Goal: Information Seeking & Learning: Learn about a topic

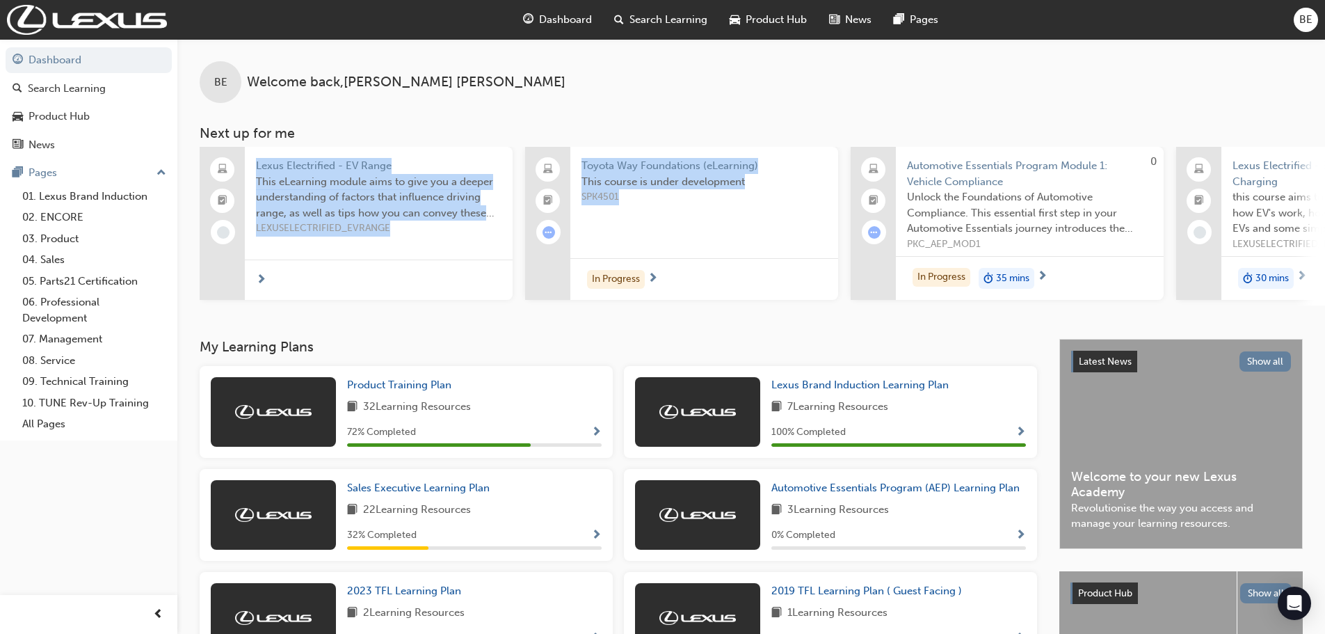
drag, startPoint x: 639, startPoint y: 125, endPoint x: 671, endPoint y: 193, distance: 75.9
click at [671, 193] on div "BE Welcome back , [PERSON_NAME] Next up for me Lexus Electrified - EV Range Thi…" at bounding box center [751, 172] width 1148 height 266
click at [488, 298] on div at bounding box center [379, 279] width 268 height 40
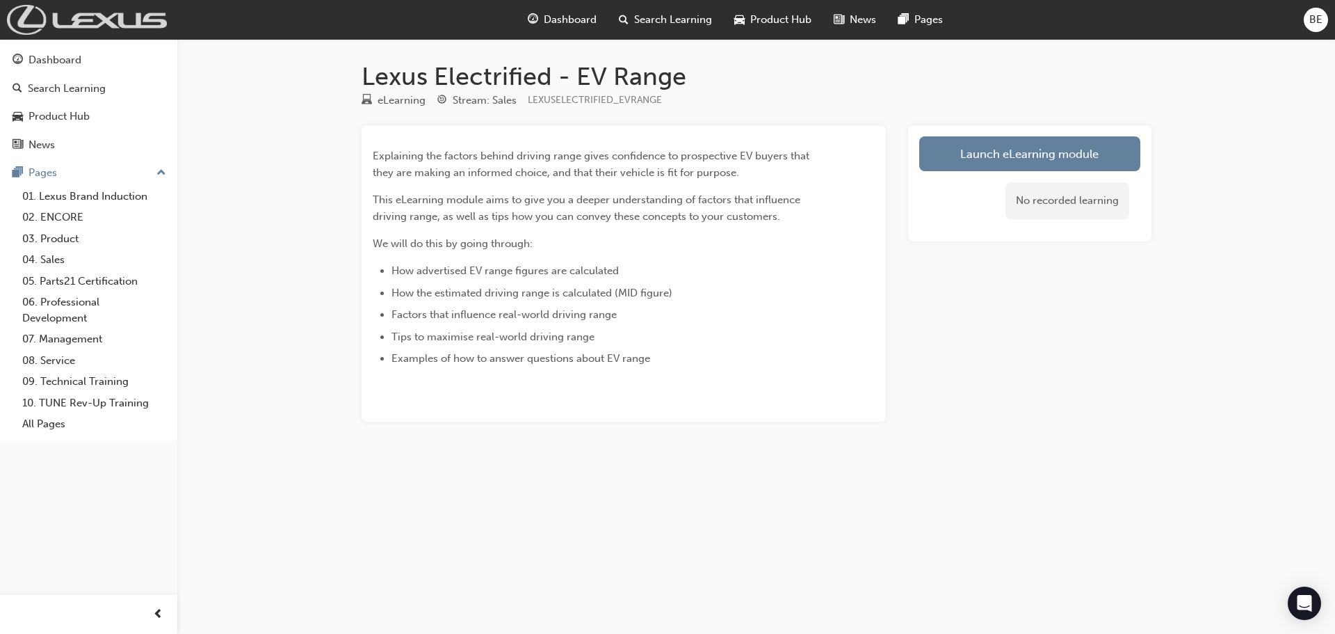
click at [70, 29] on img at bounding box center [87, 20] width 160 height 30
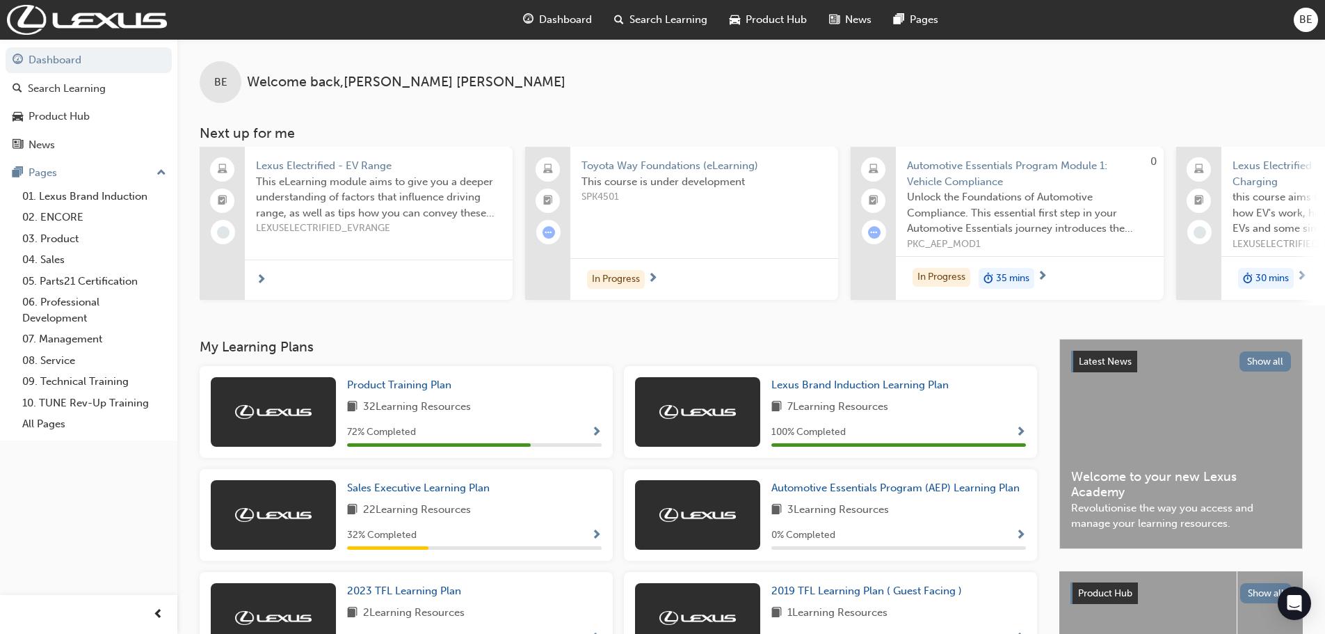
click at [652, 13] on span "Search Learning" at bounding box center [668, 20] width 78 height 16
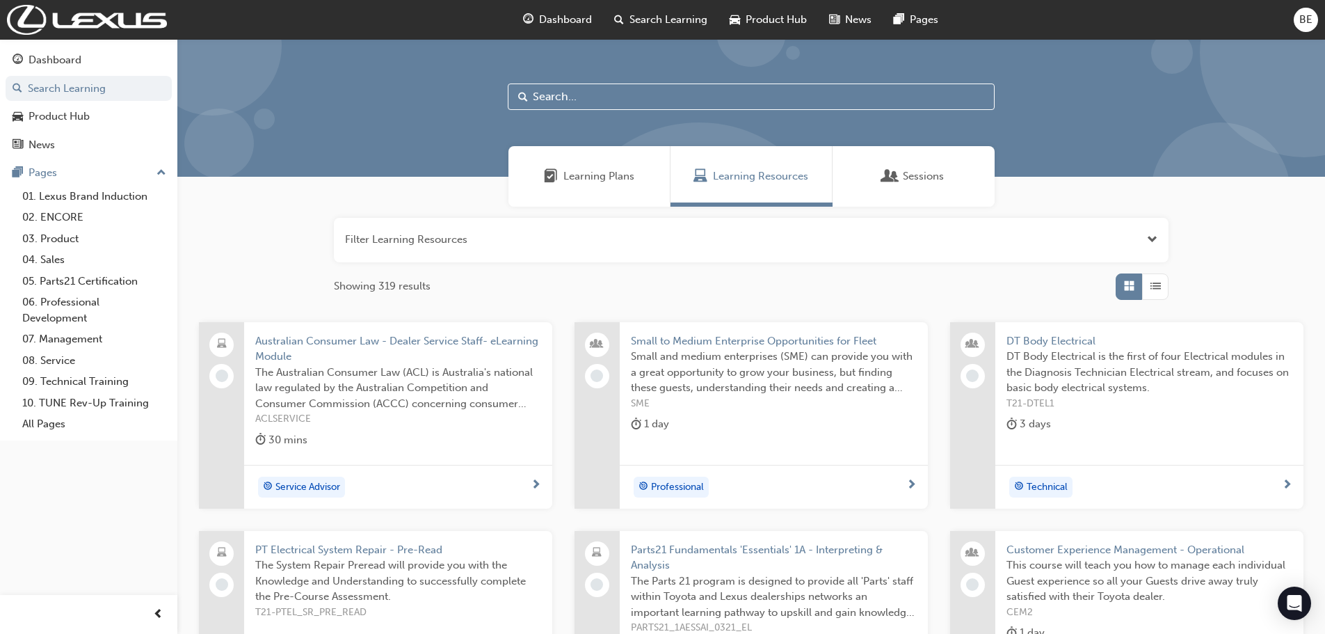
drag, startPoint x: 613, startPoint y: 71, endPoint x: 587, endPoint y: 103, distance: 41.1
paste input "2024 - Security Awareness Month Training Week 3"
type input "2024 - Security Awareness Month Training Week 3"
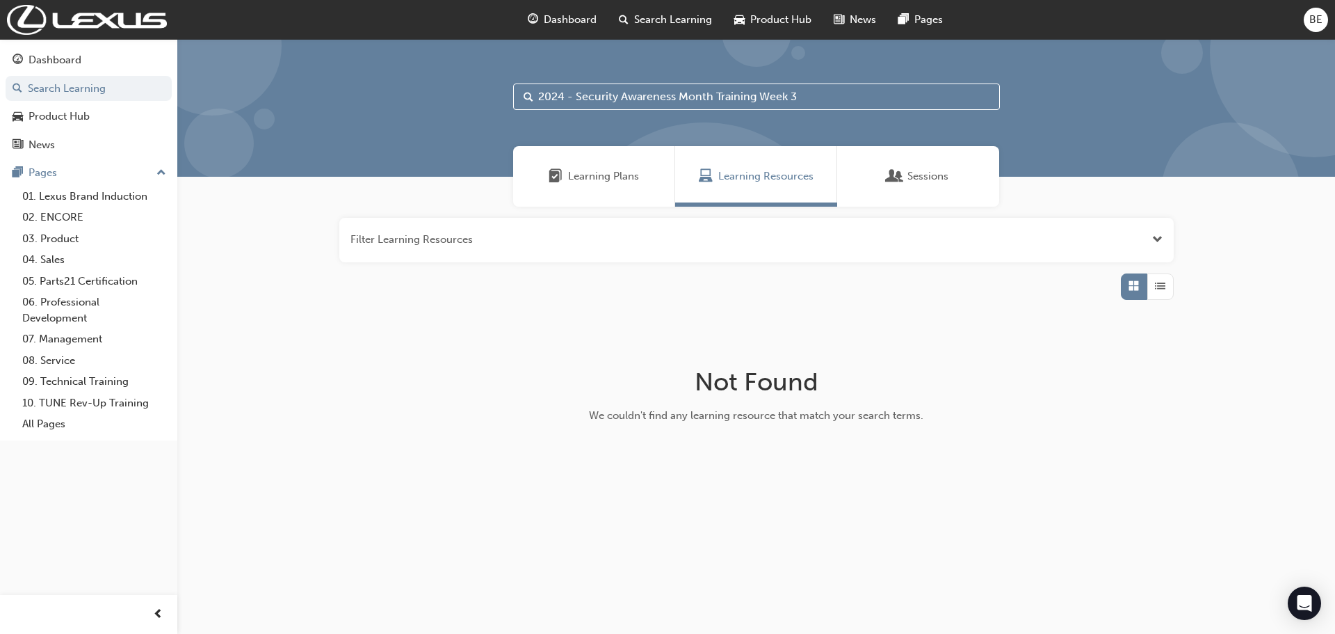
click at [614, 177] on span "Learning Plans" at bounding box center [603, 176] width 71 height 16
click at [929, 182] on span "Sessions" at bounding box center [928, 176] width 41 height 16
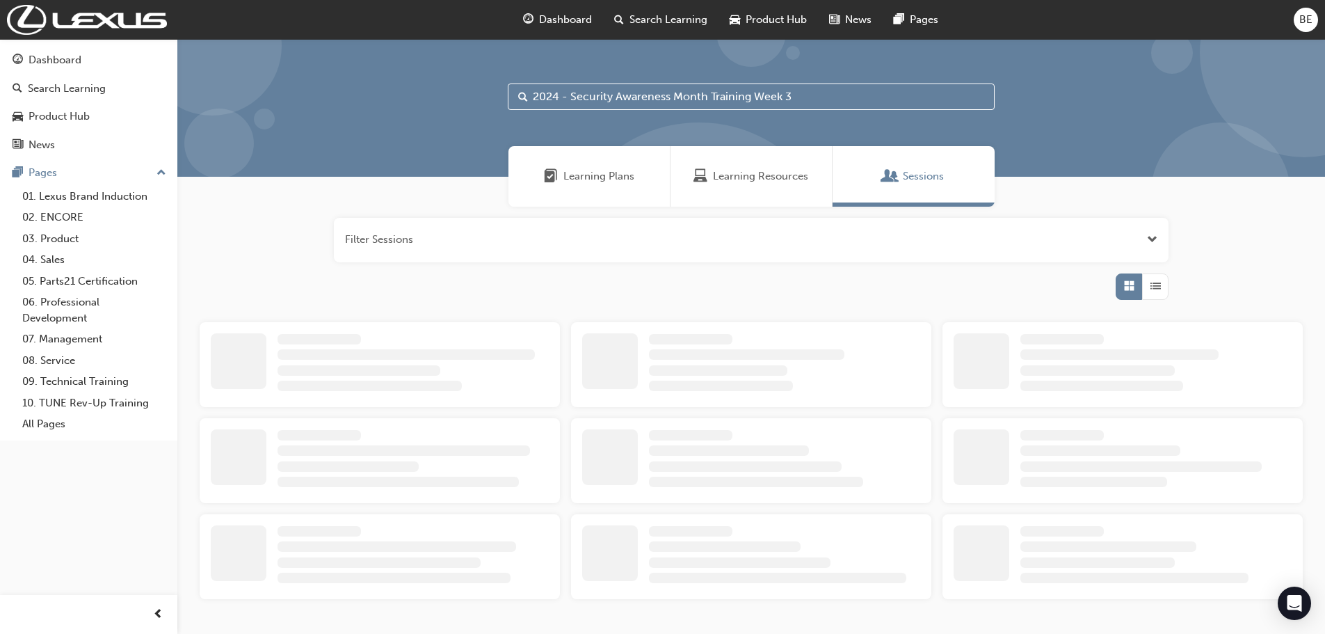
click at [789, 179] on span "Learning Resources" at bounding box center [760, 176] width 95 height 16
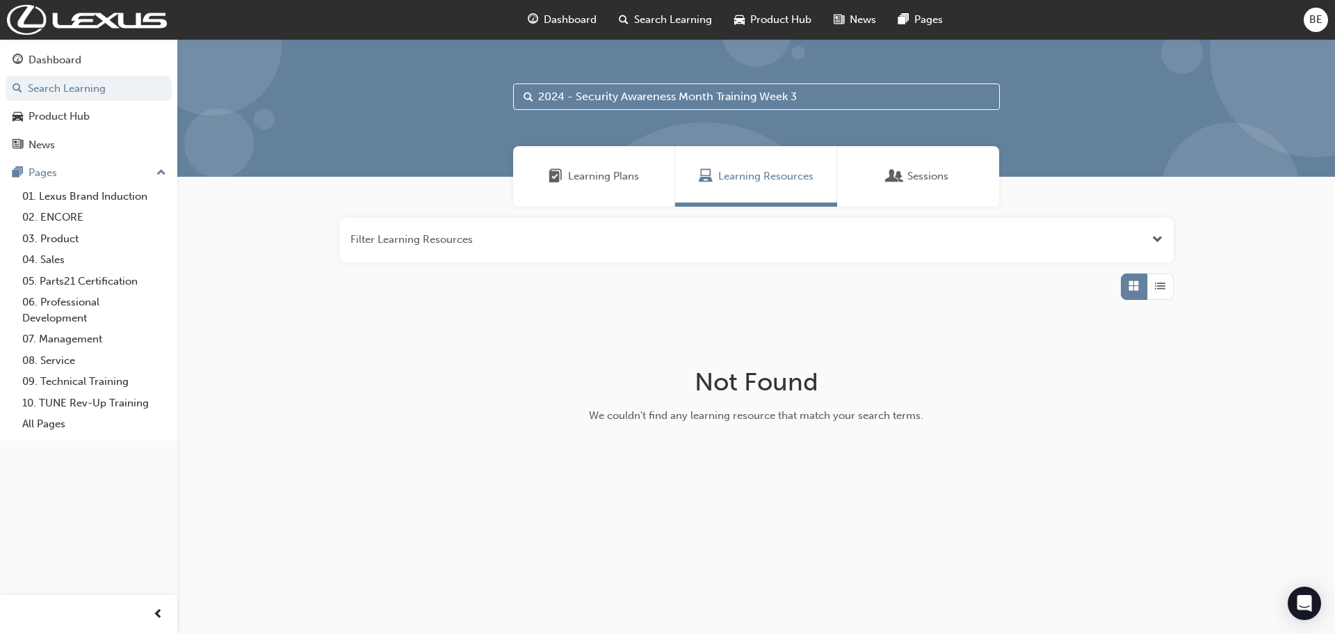
click at [794, 16] on span "Product Hub" at bounding box center [780, 20] width 61 height 16
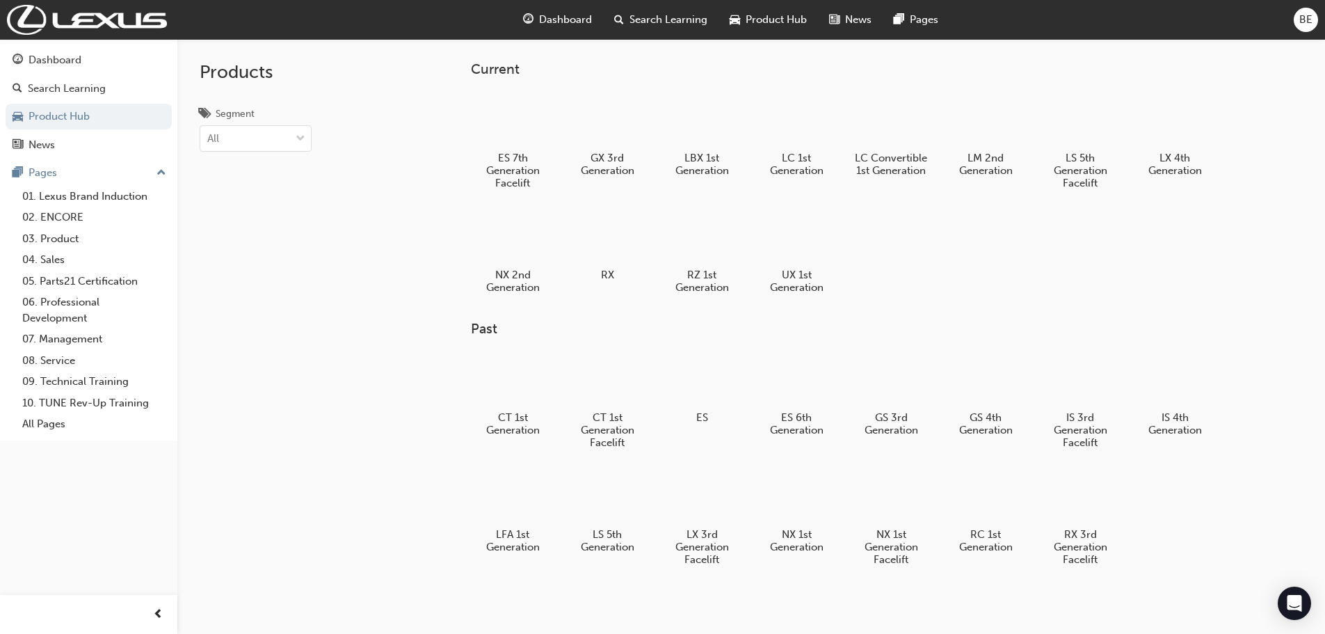
click at [663, 13] on span "Search Learning" at bounding box center [668, 20] width 78 height 16
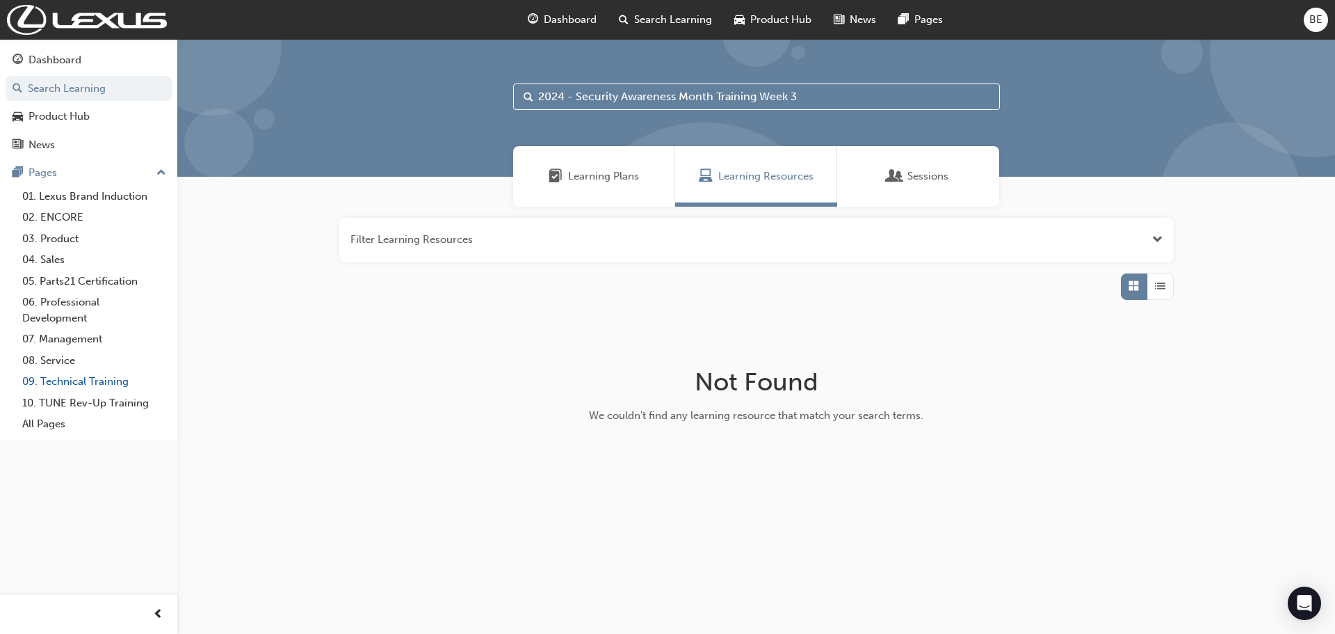
click at [106, 380] on link "09. Technical Training" at bounding box center [94, 382] width 155 height 22
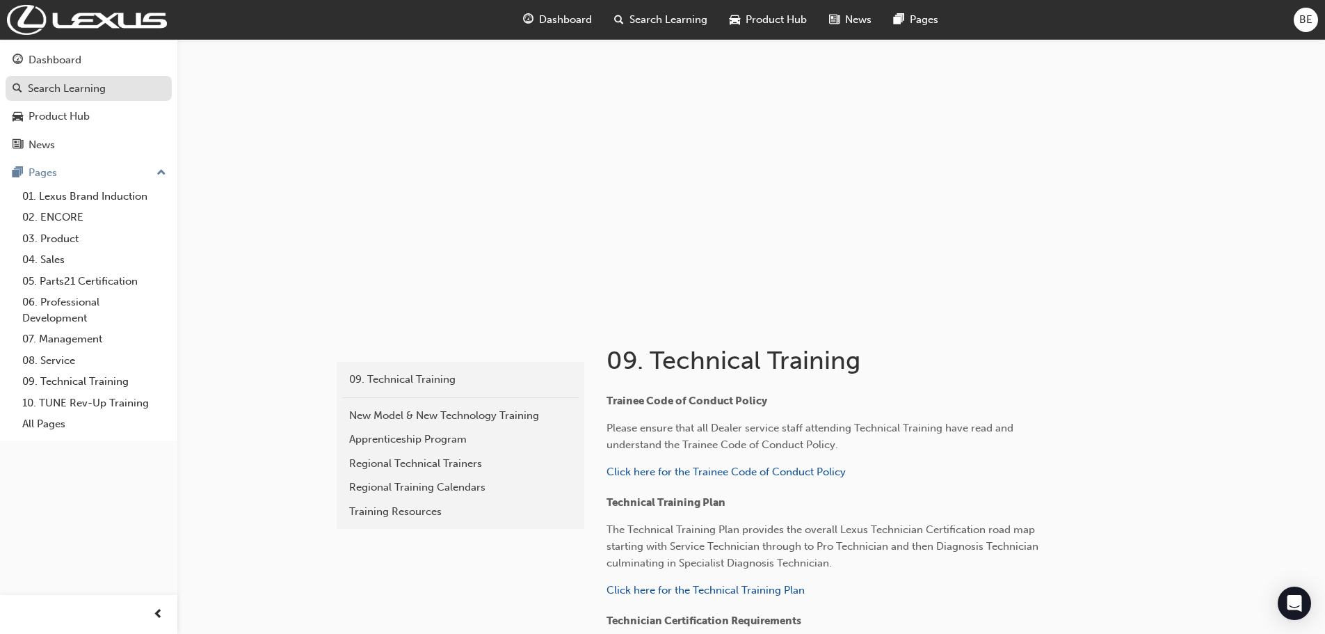
click at [72, 84] on div "Search Learning" at bounding box center [67, 89] width 78 height 16
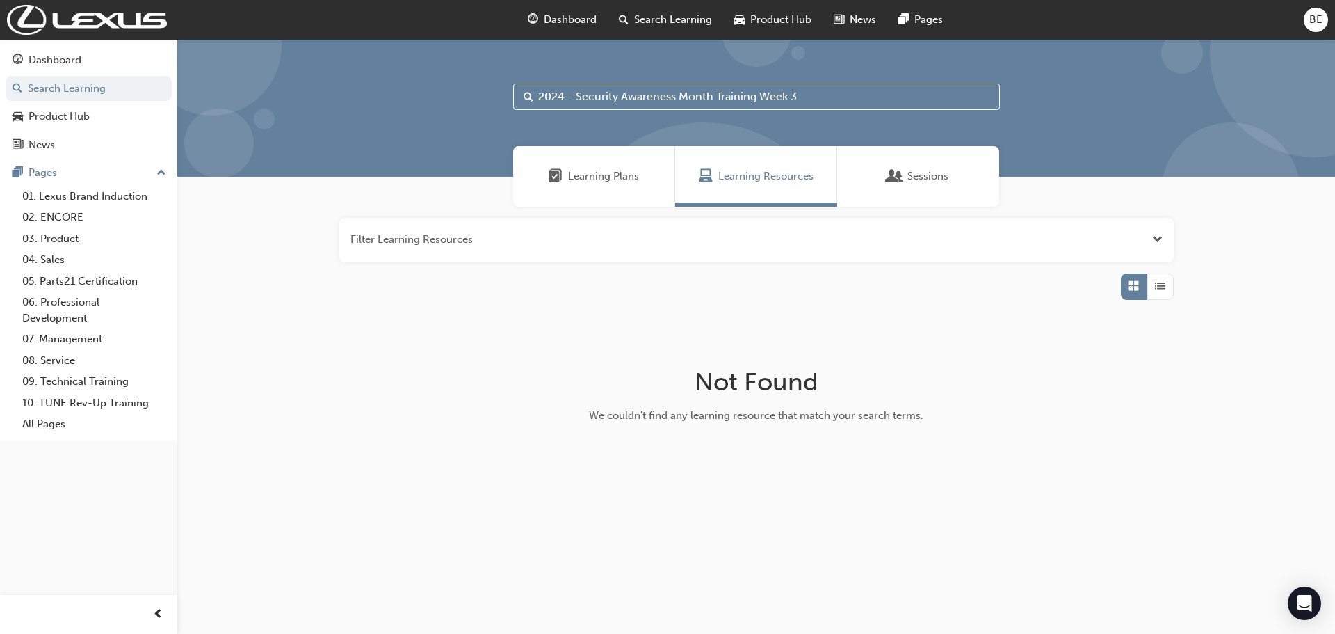
click at [833, 88] on input "2024 - Security Awareness Month Training Week 3" at bounding box center [756, 96] width 487 height 26
click at [573, 97] on input "2024 - Security Awareness Month Training" at bounding box center [756, 96] width 487 height 26
click at [788, 95] on input "Security Awareness Month Training" at bounding box center [756, 96] width 487 height 26
type input "S"
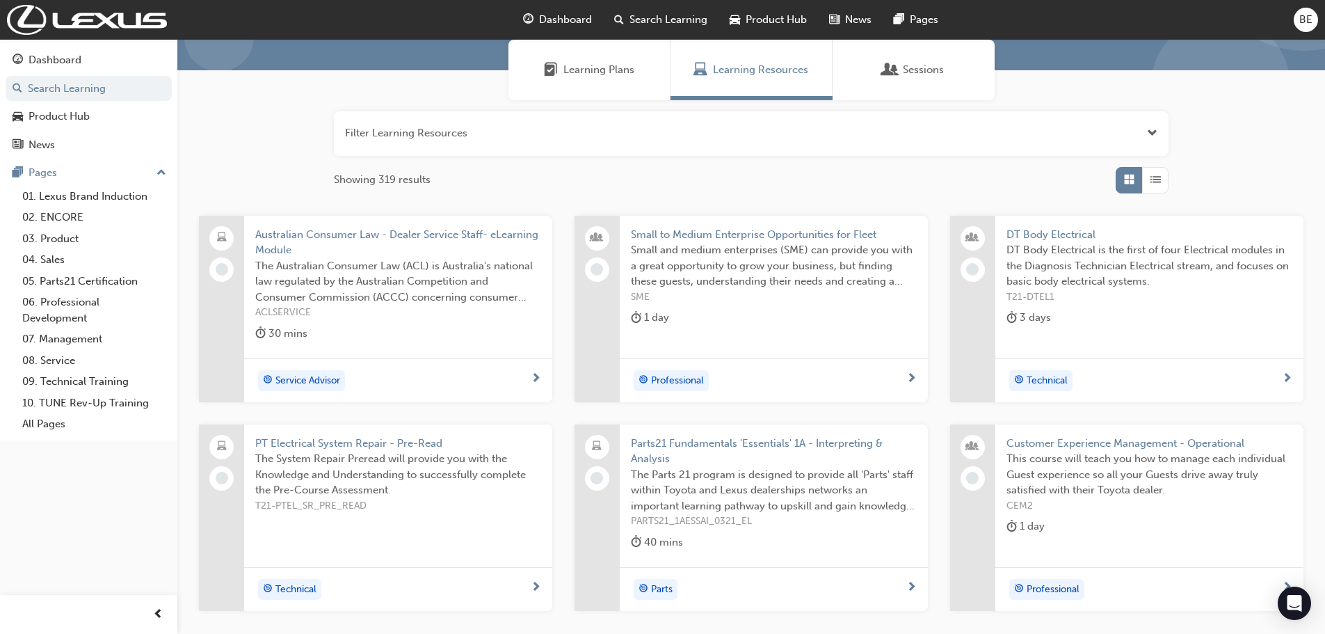
scroll to position [254, 0]
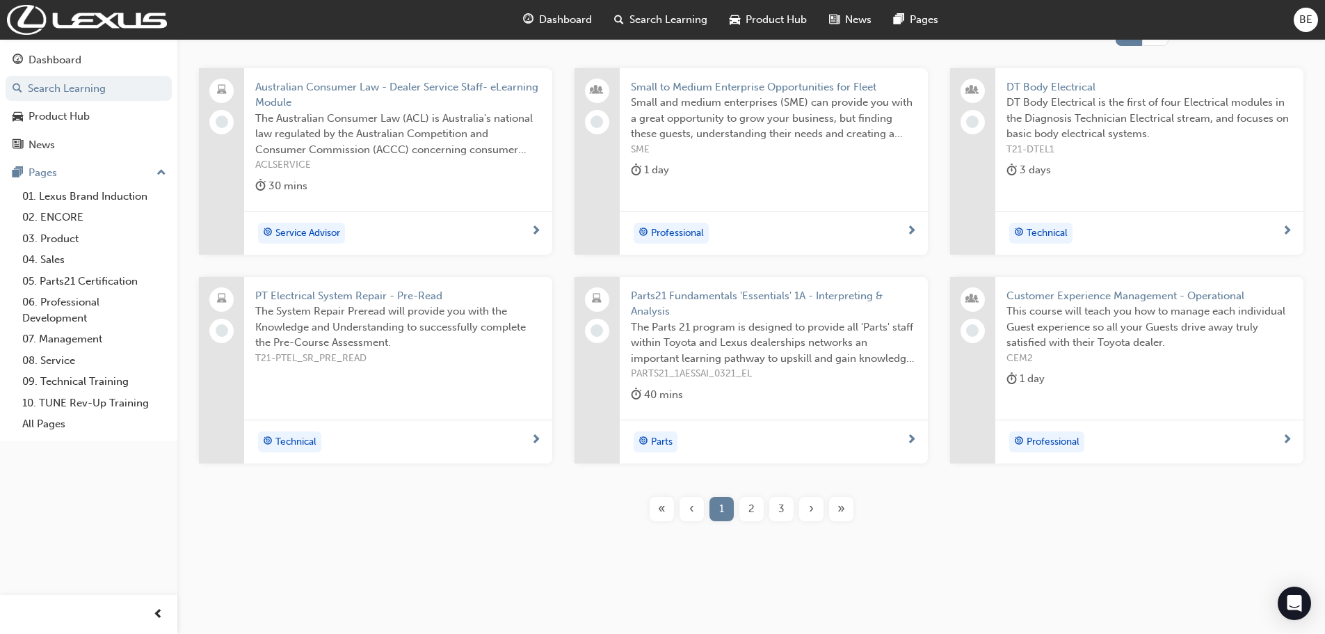
click at [752, 513] on span "2" at bounding box center [751, 509] width 6 height 16
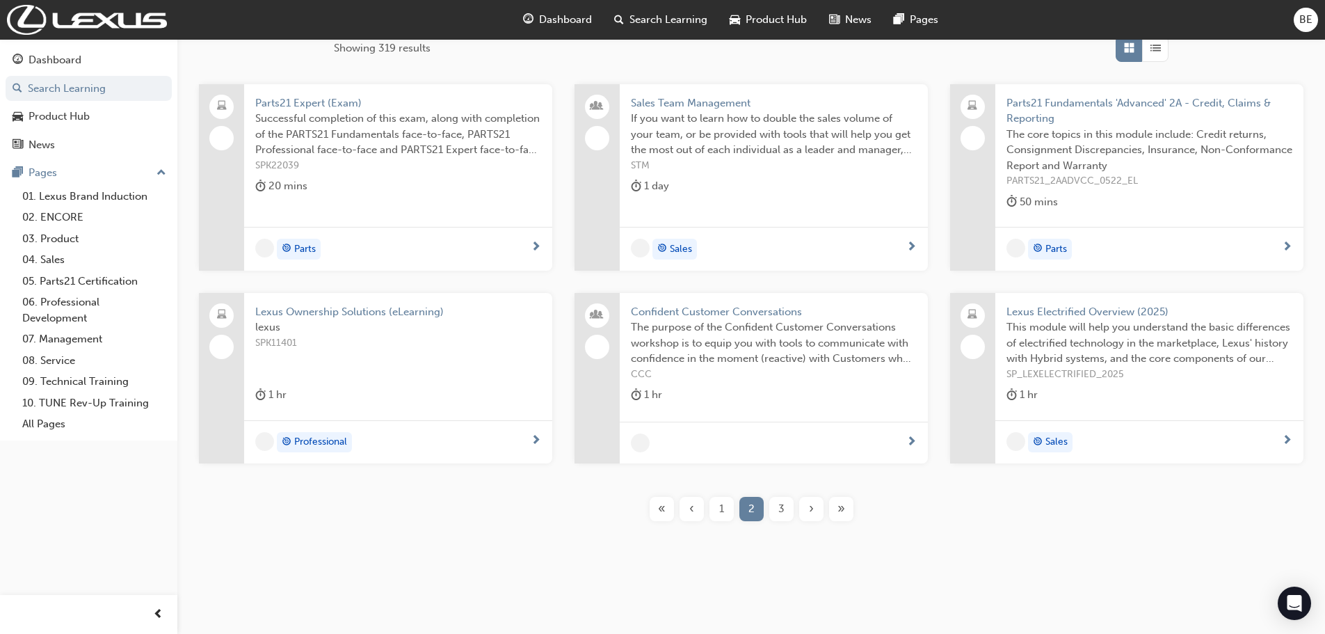
scroll to position [238, 0]
click at [786, 506] on div "3" at bounding box center [781, 509] width 24 height 24
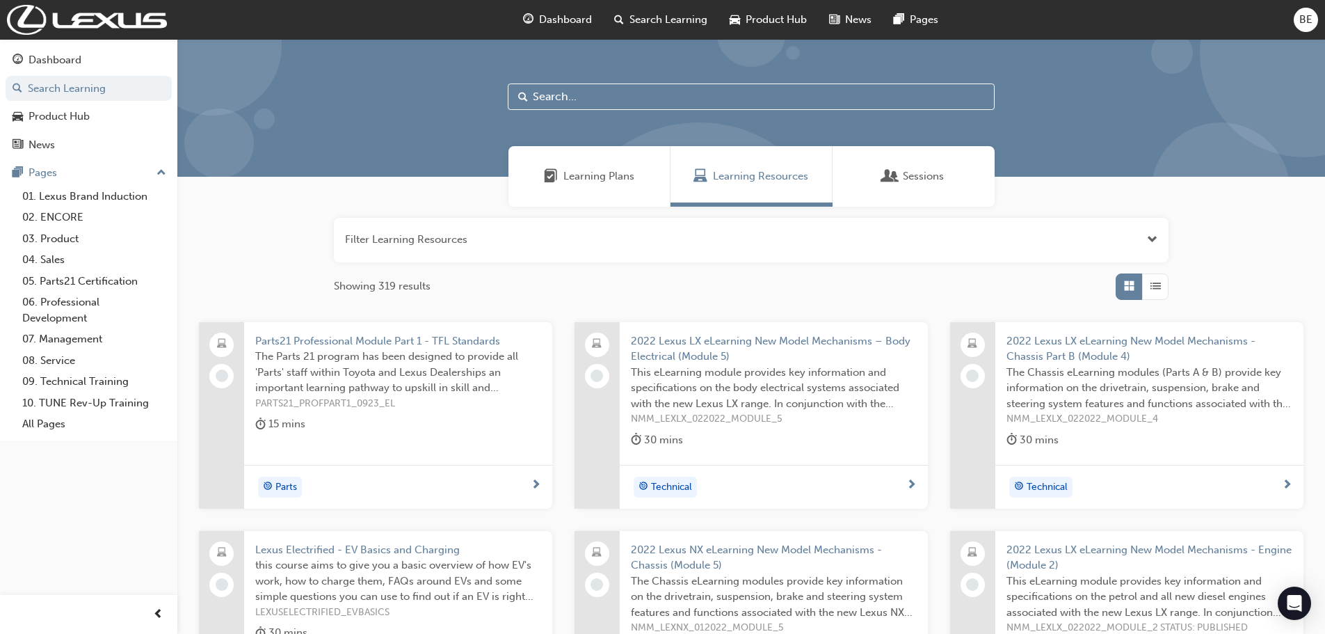
click at [588, 183] on span "Learning Plans" at bounding box center [598, 176] width 71 height 16
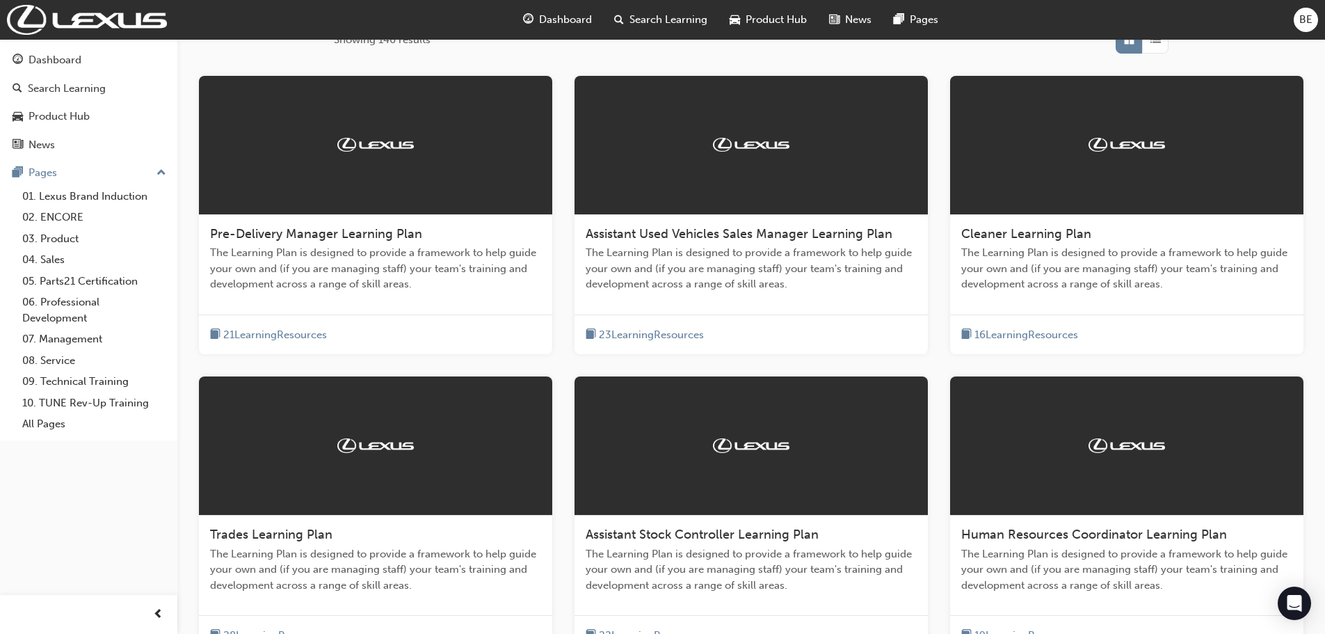
scroll to position [438, 0]
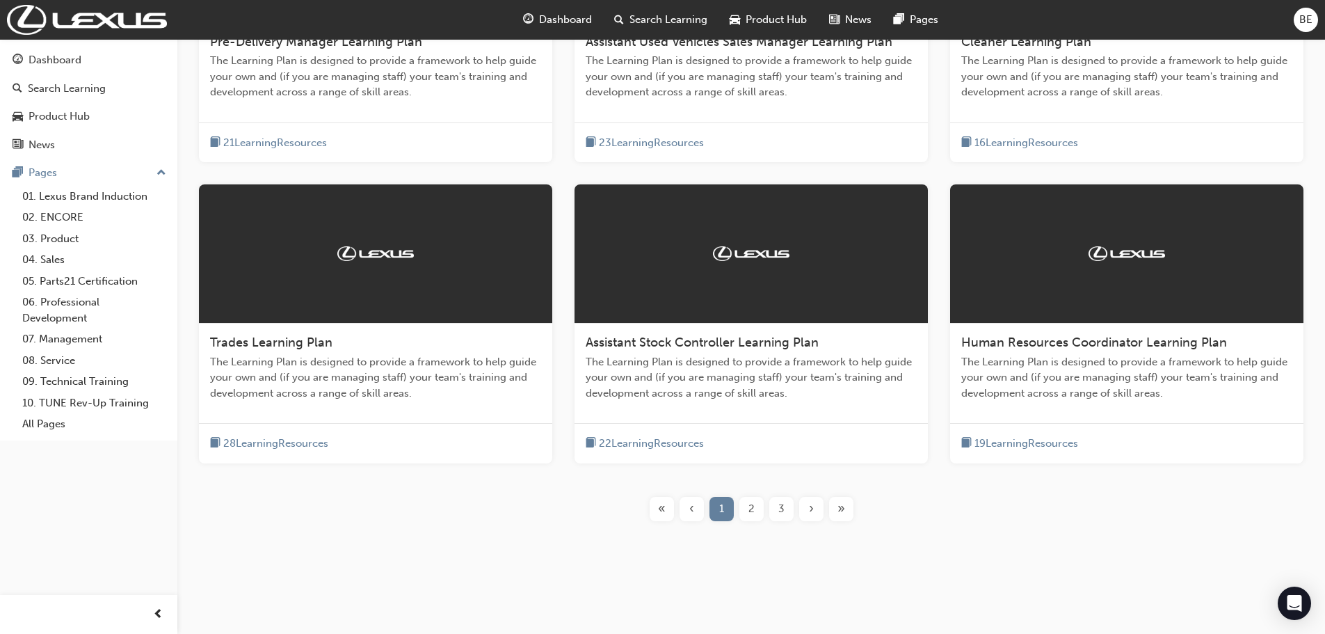
click at [747, 512] on div "2" at bounding box center [751, 509] width 24 height 24
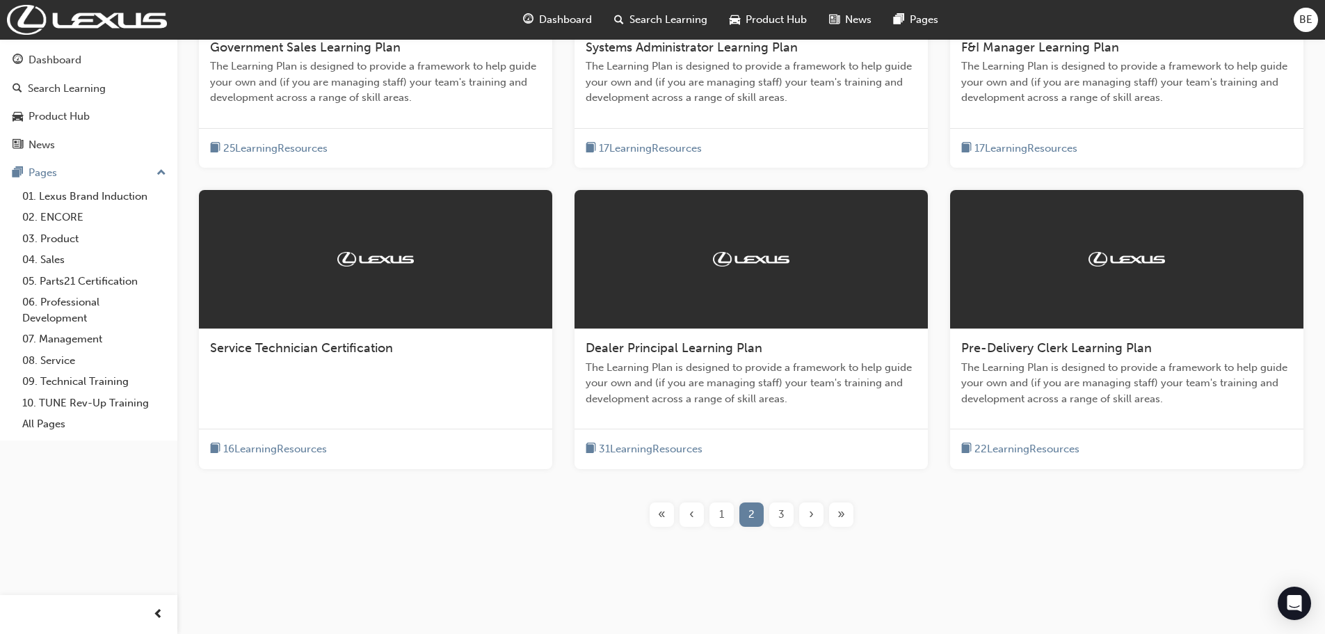
scroll to position [438, 0]
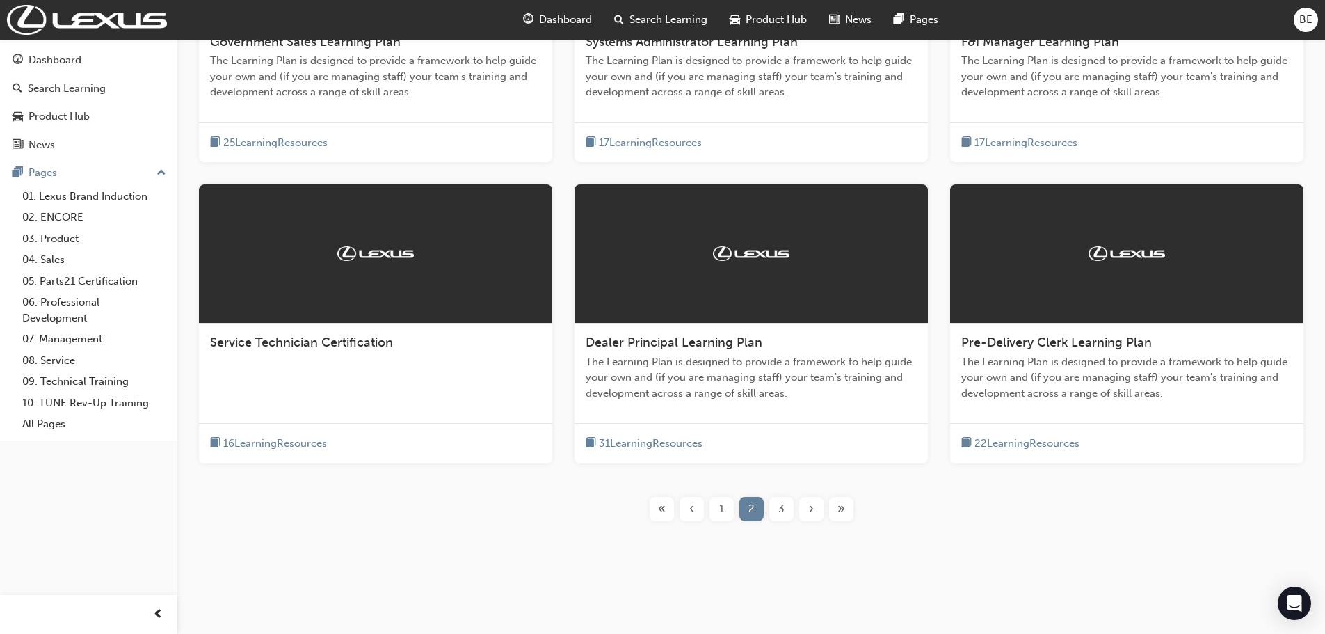
click at [773, 509] on div "3" at bounding box center [781, 509] width 24 height 24
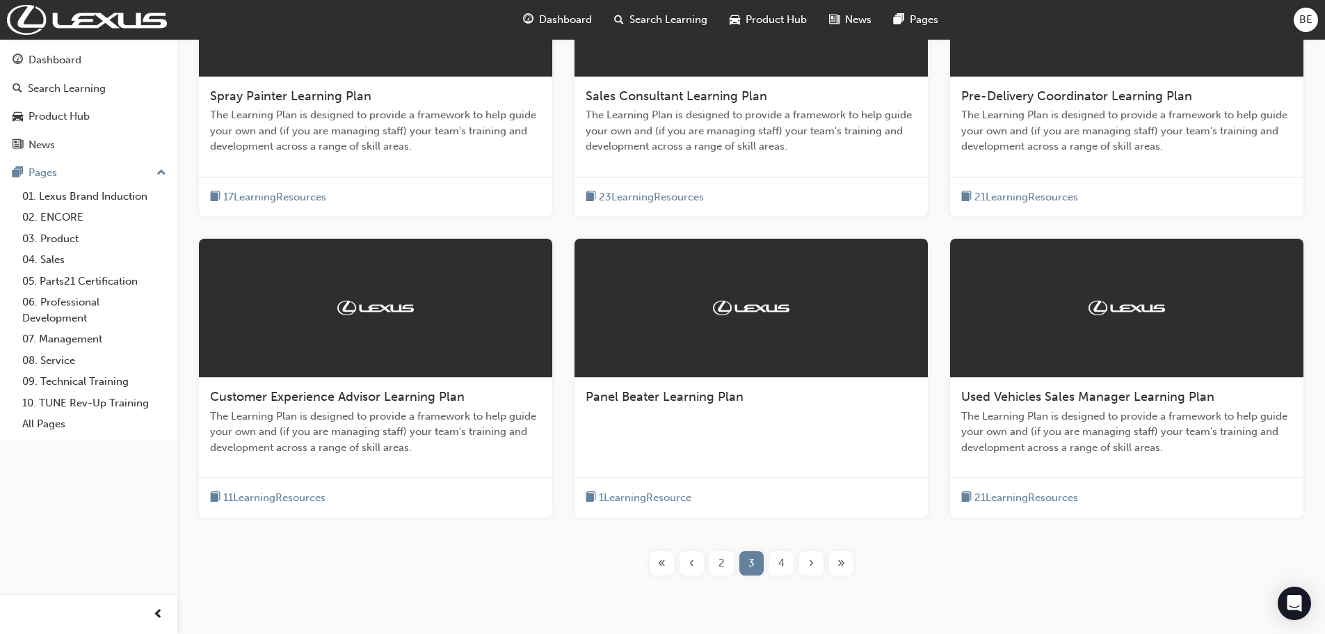
scroll to position [386, 0]
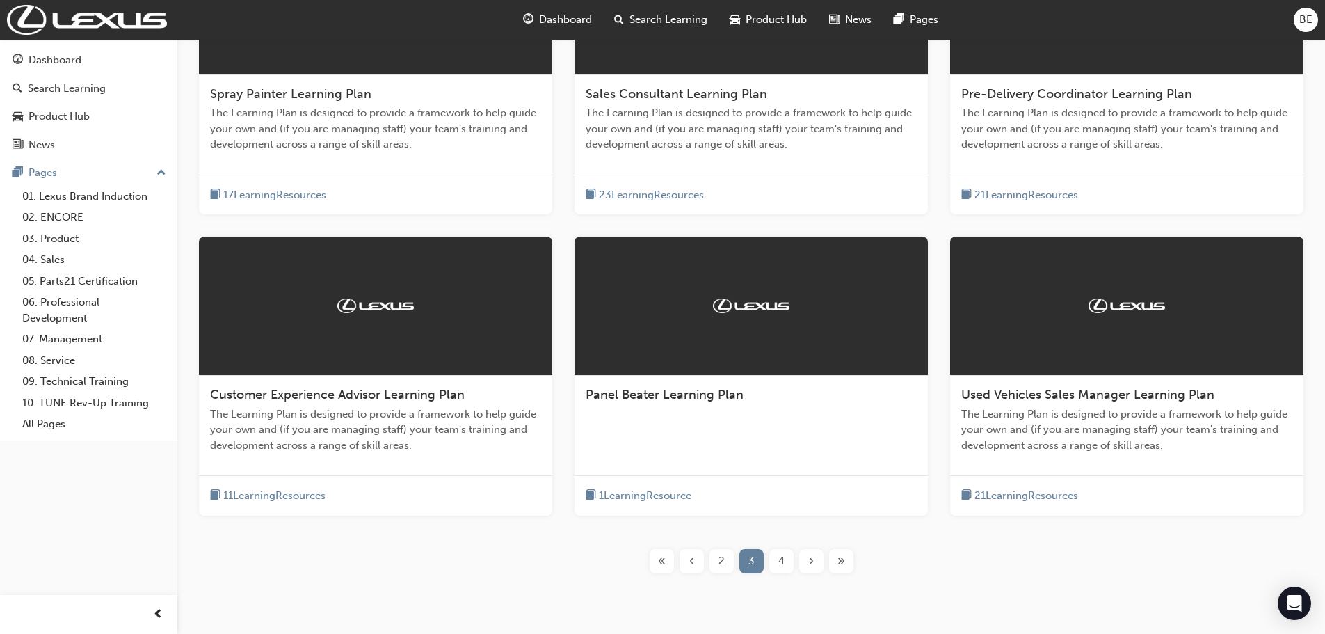
click at [785, 552] on div "4" at bounding box center [781, 561] width 24 height 24
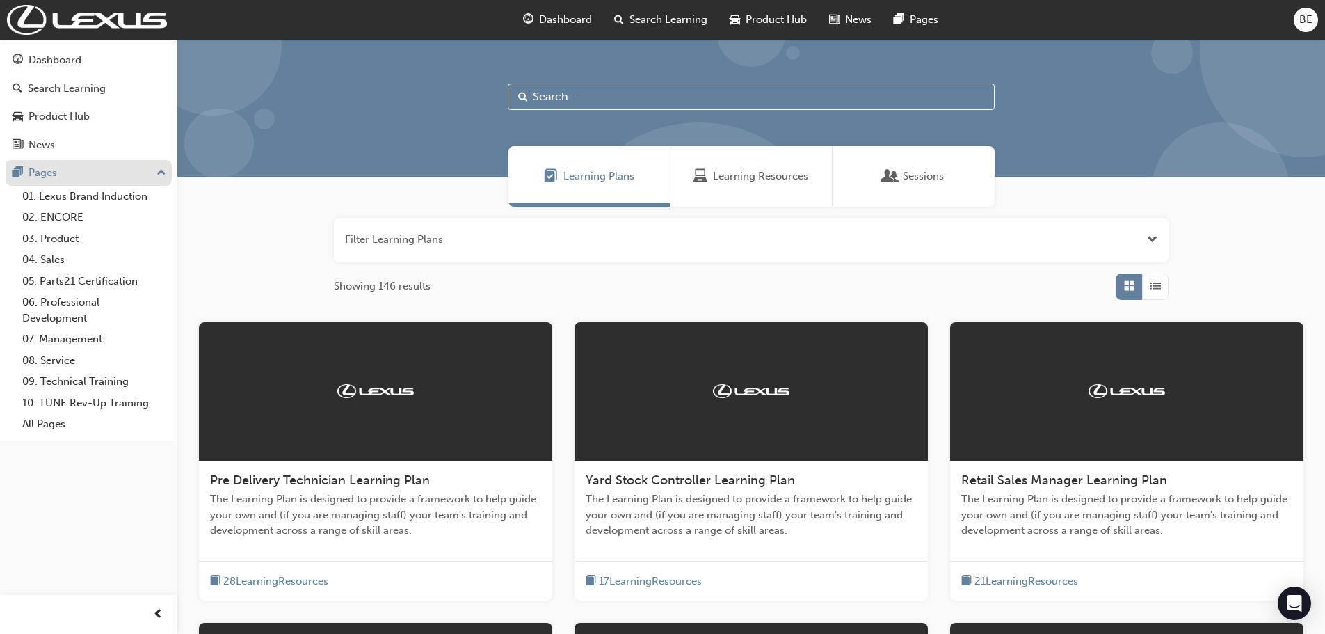
click at [111, 175] on div "Pages" at bounding box center [89, 172] width 152 height 17
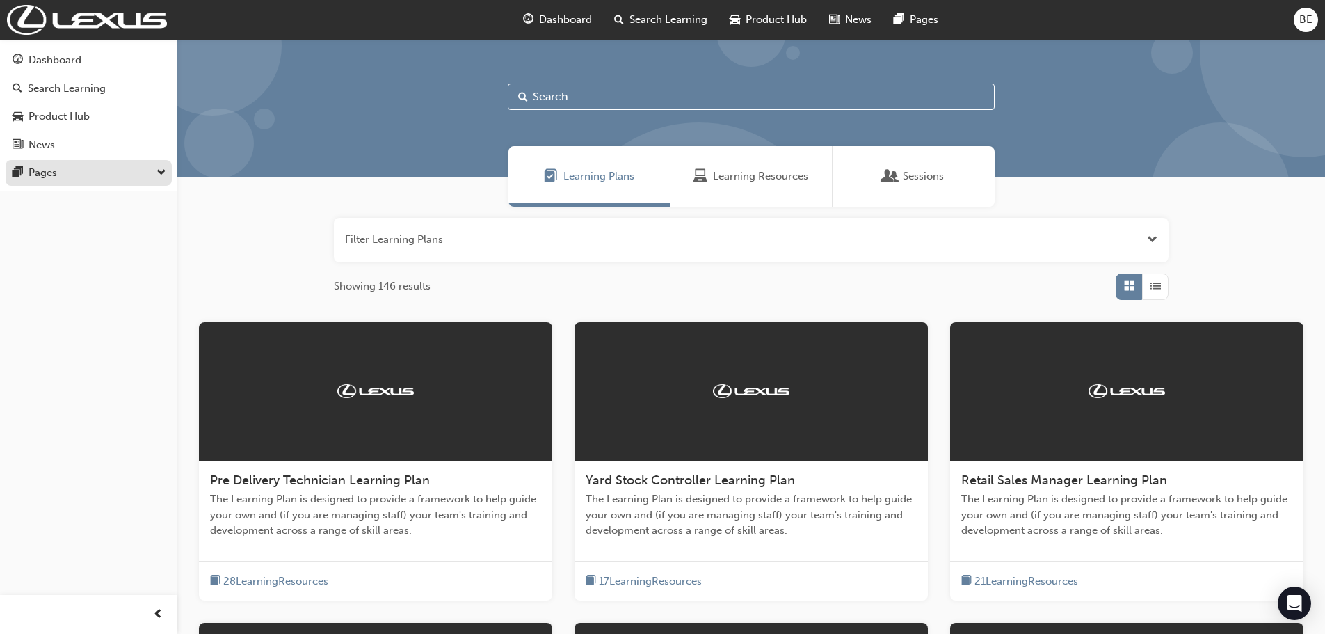
click at [109, 173] on div "Pages" at bounding box center [89, 172] width 152 height 17
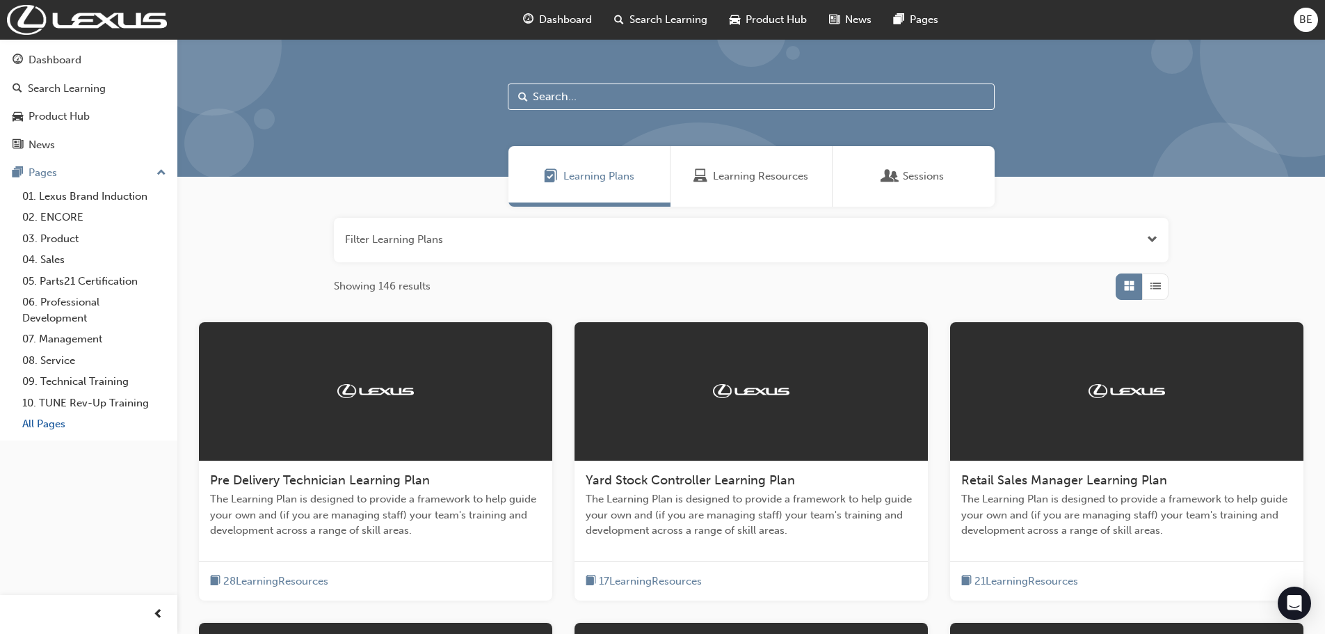
click at [58, 428] on link "All Pages" at bounding box center [94, 424] width 155 height 22
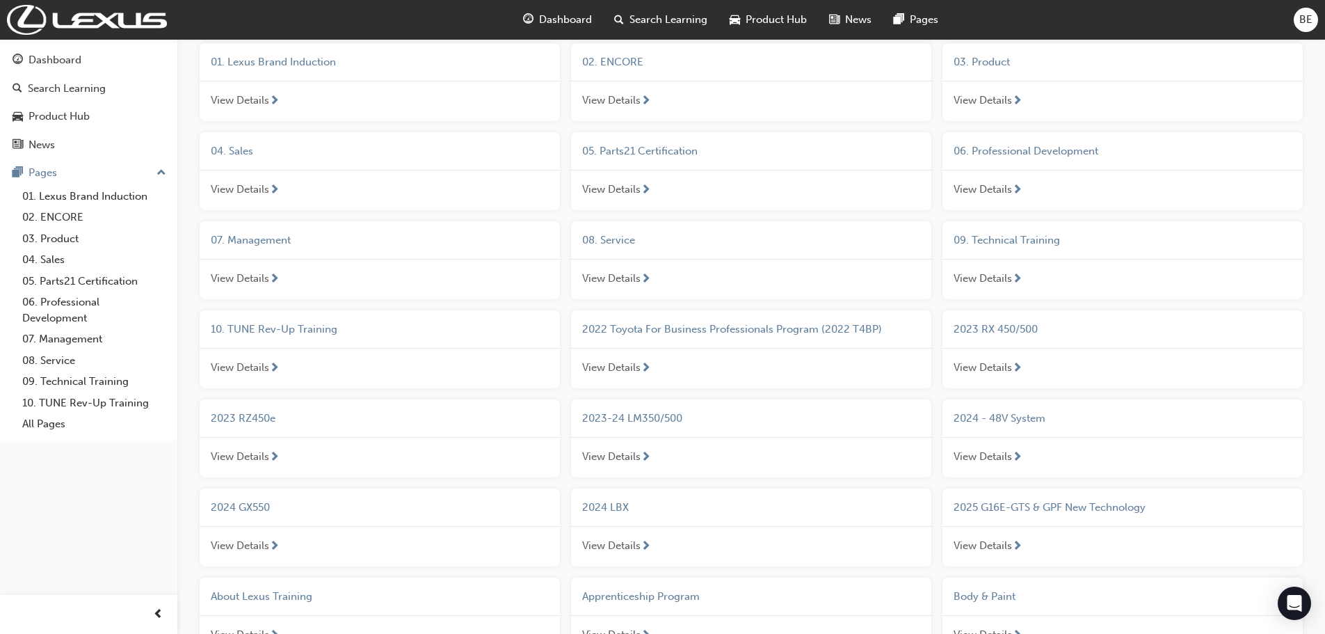
scroll to position [156, 0]
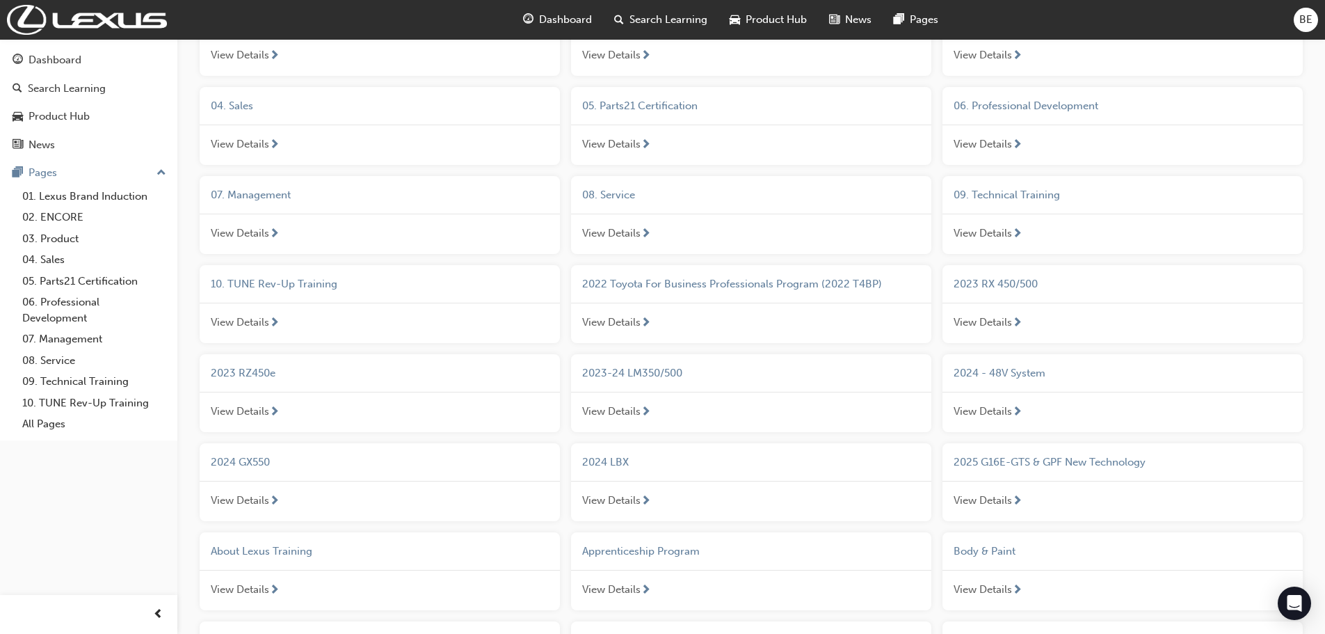
click at [1037, 193] on span "09. Technical Training" at bounding box center [1007, 194] width 106 height 13
click at [66, 22] on img at bounding box center [87, 20] width 160 height 30
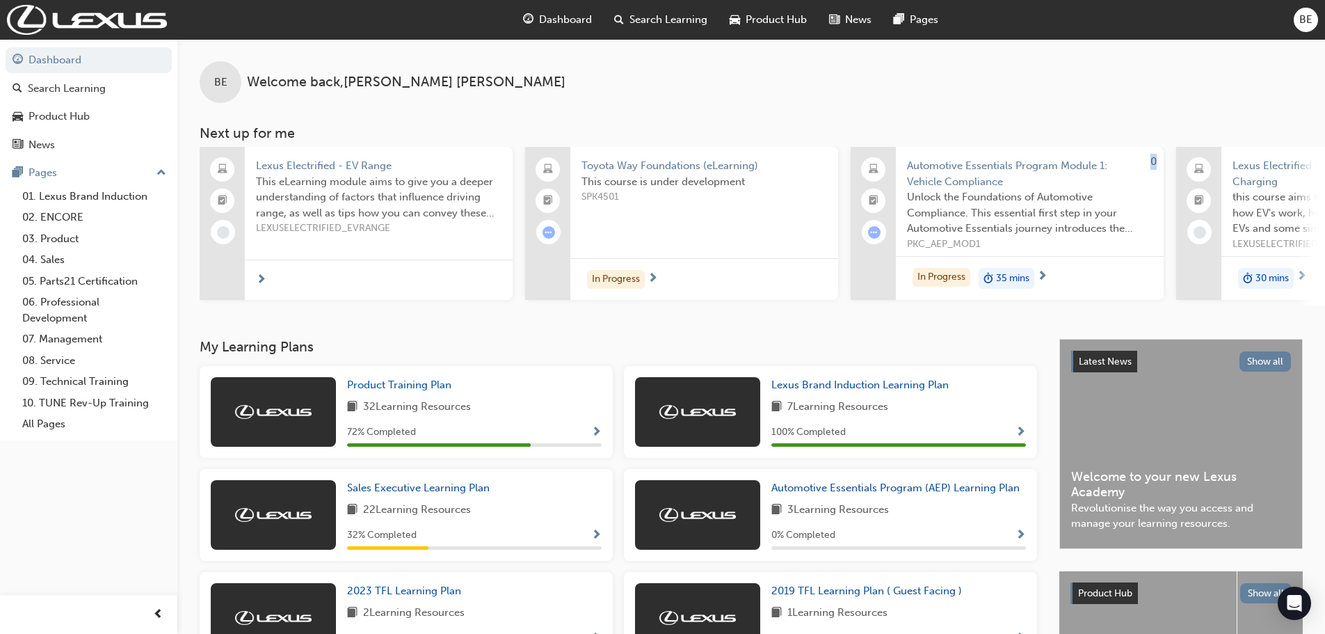
drag, startPoint x: 843, startPoint y: 303, endPoint x: 853, endPoint y: 305, distance: 9.8
click at [853, 305] on div "Lexus Electrified - EV Range This eLearning module aims to give you a deeper un…" at bounding box center [1175, 226] width 1951 height 159
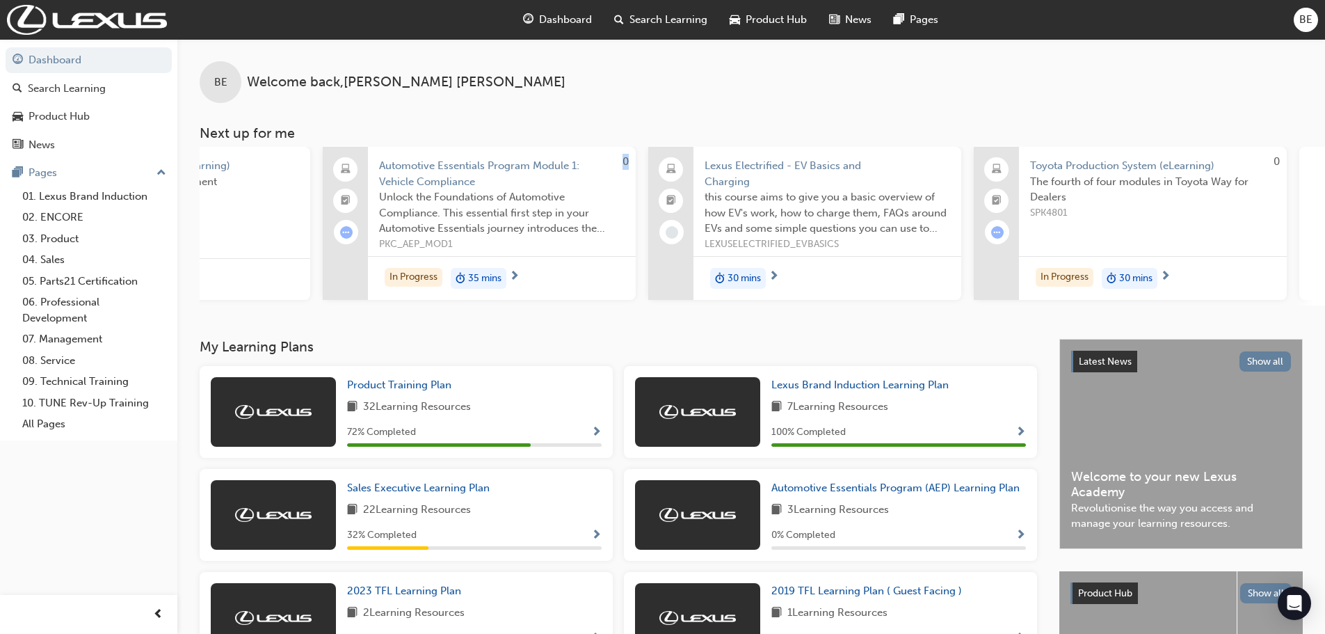
scroll to position [0, 826]
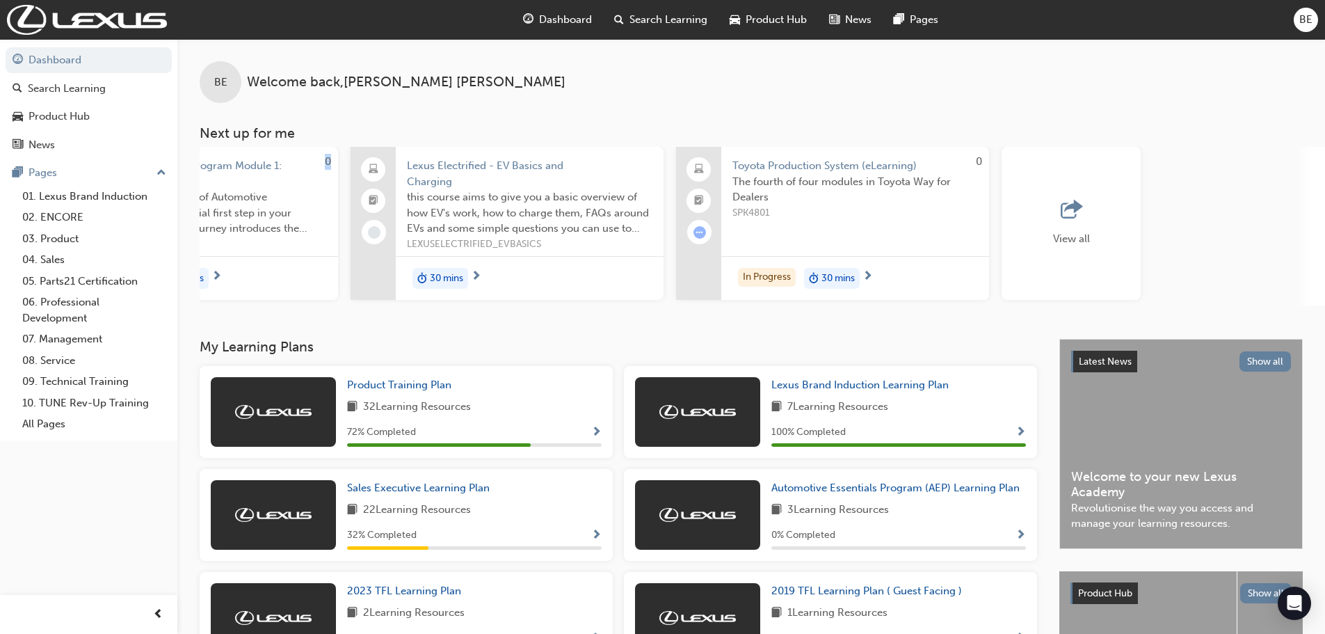
click at [1112, 230] on div "View all" at bounding box center [1071, 223] width 139 height 153
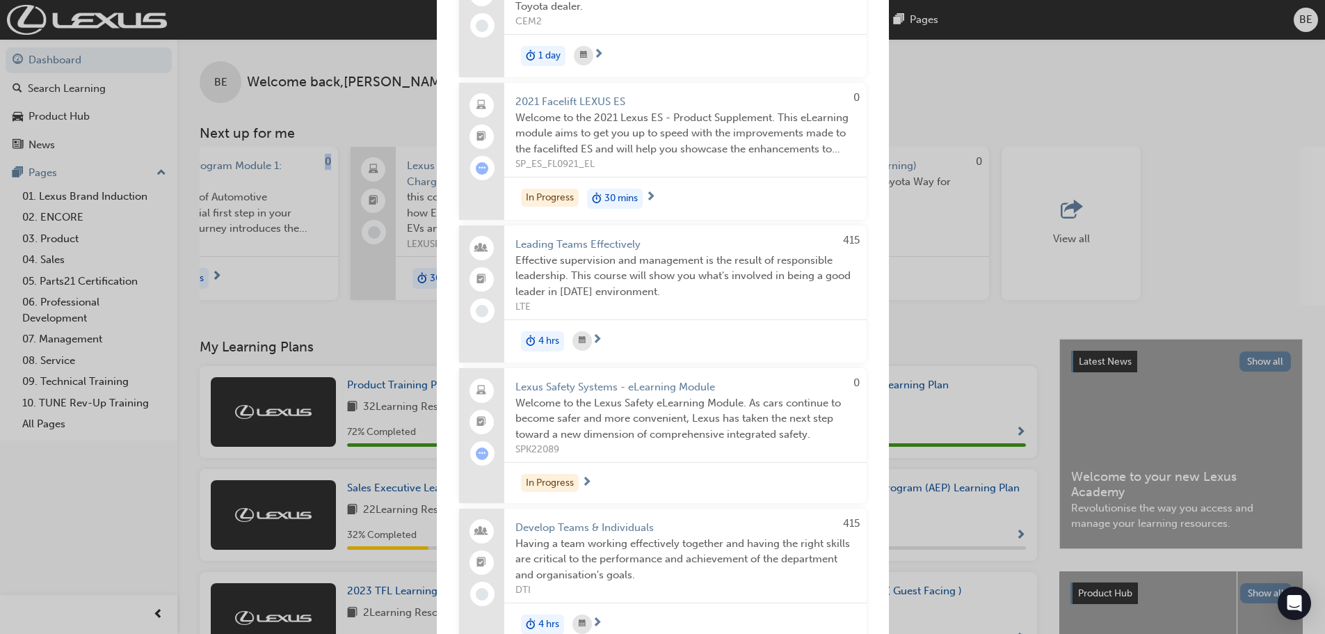
scroll to position [1948, 0]
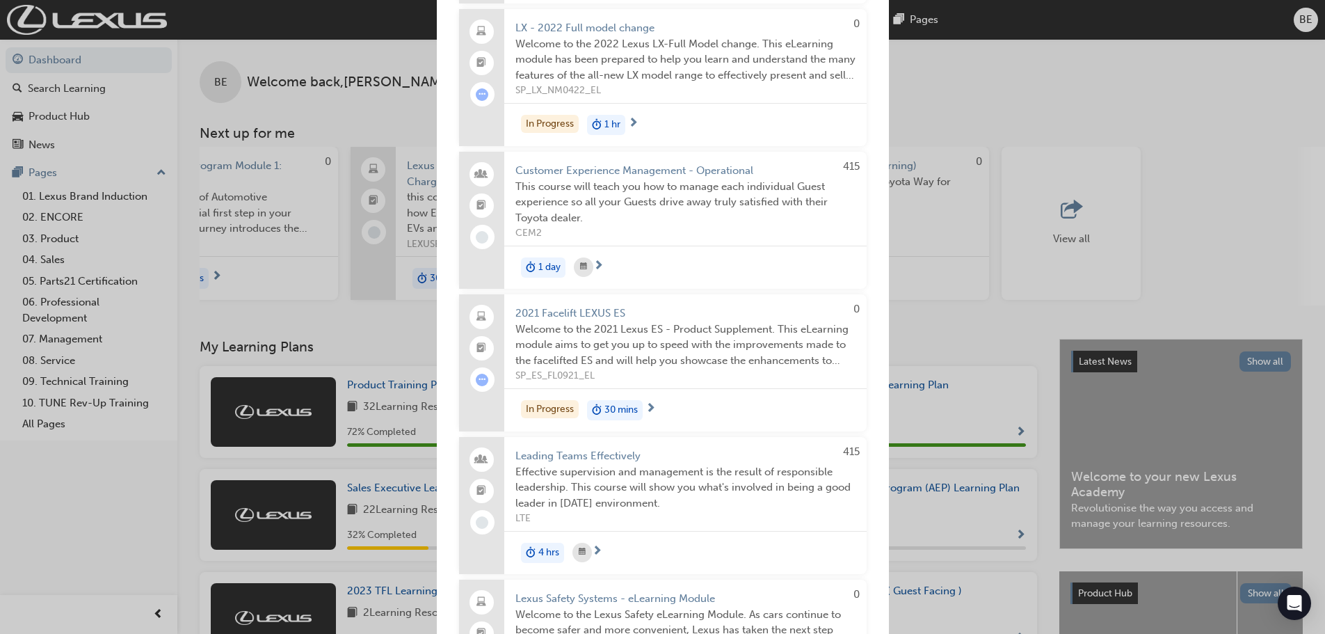
click at [965, 184] on div "Next up for me Lexus Electrified - EV Range This eLearning module aims to give …" at bounding box center [662, 317] width 1325 height 634
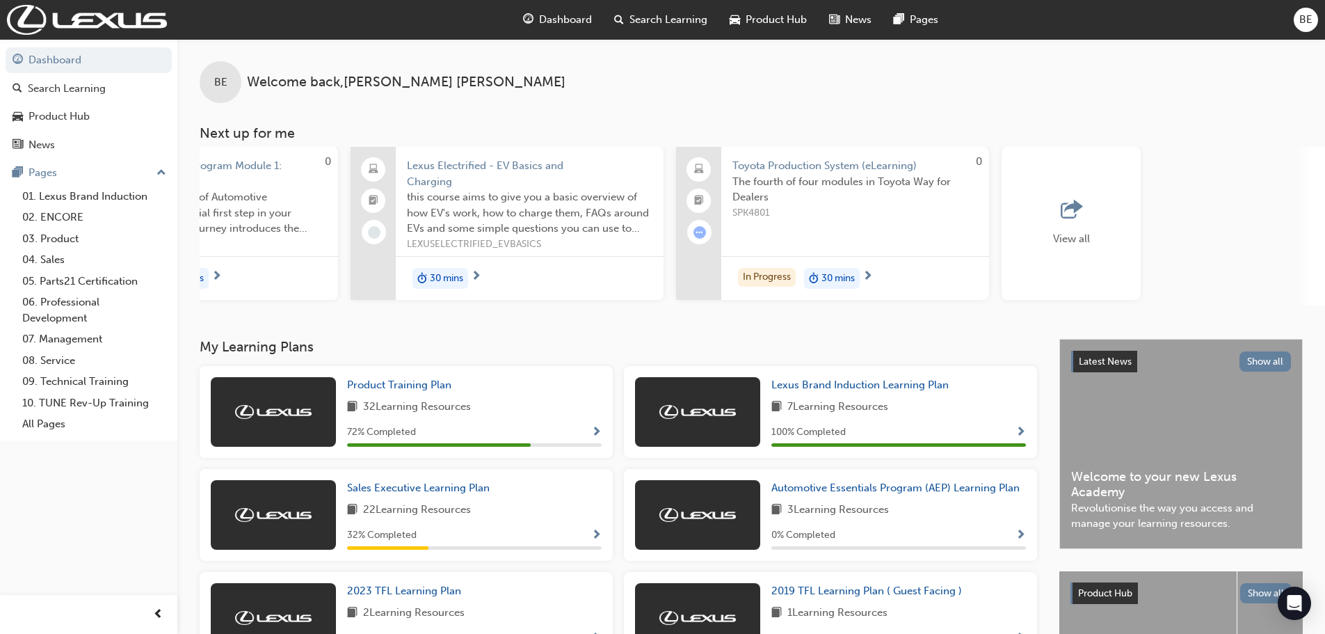
click at [821, 170] on span "Toyota Production System (eLearning)" at bounding box center [855, 166] width 246 height 16
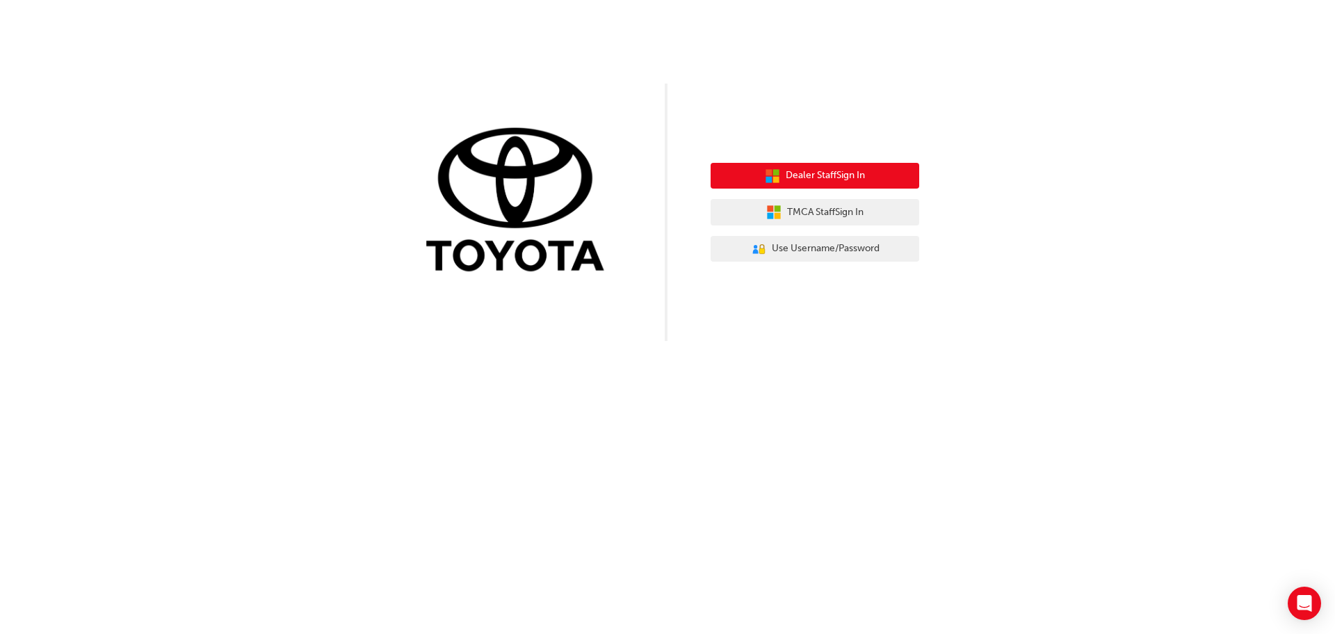
click at [836, 175] on span "Dealer Staff Sign In" at bounding box center [825, 176] width 79 height 16
